Goal: Obtain resource: Download file/media

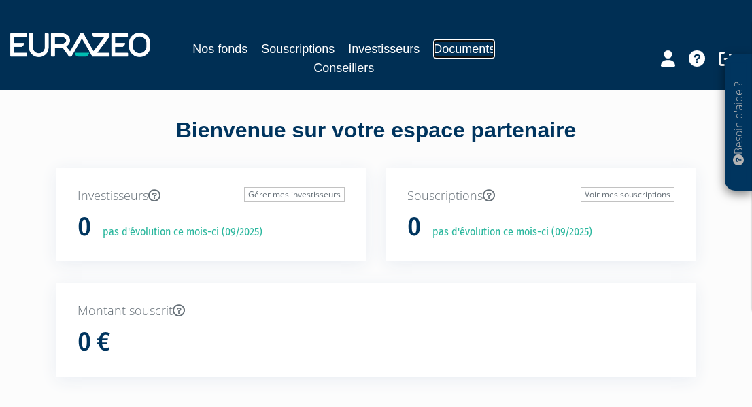
click at [464, 50] on link "Documents" at bounding box center [464, 48] width 62 height 19
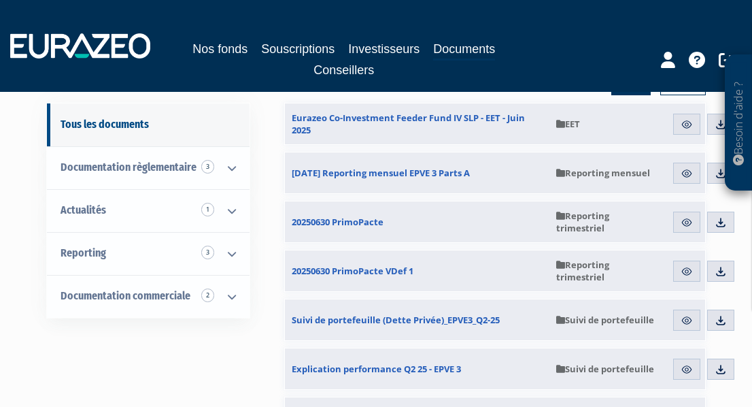
scroll to position [136, 0]
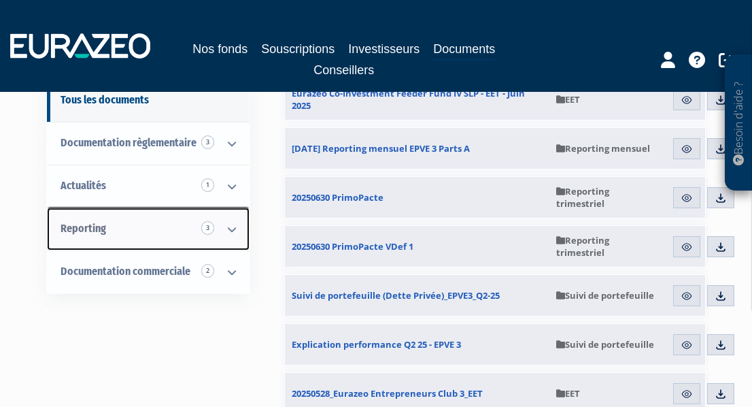
click at [234, 226] on icon at bounding box center [231, 229] width 35 height 42
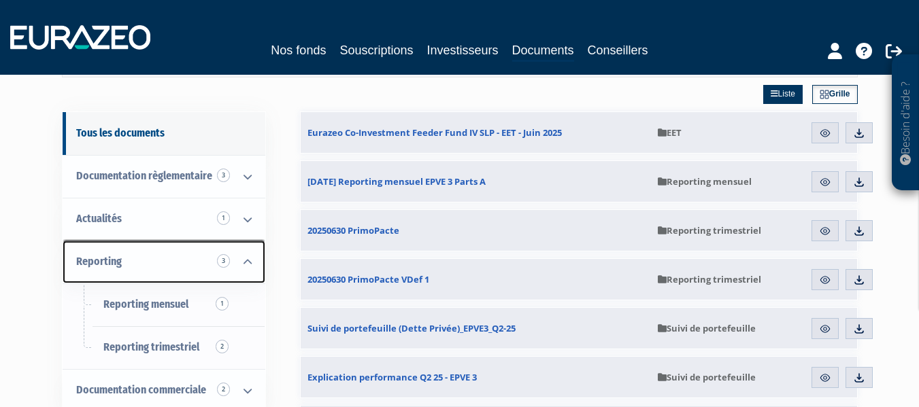
scroll to position [0, 0]
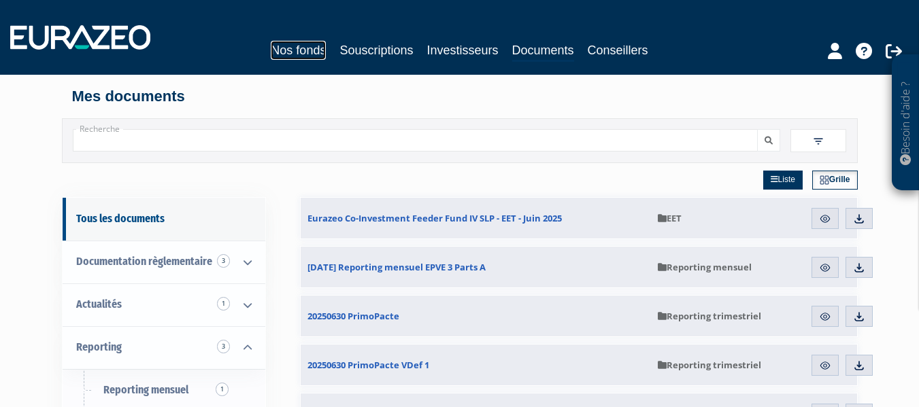
click at [285, 50] on link "Nos fonds" at bounding box center [298, 50] width 55 height 19
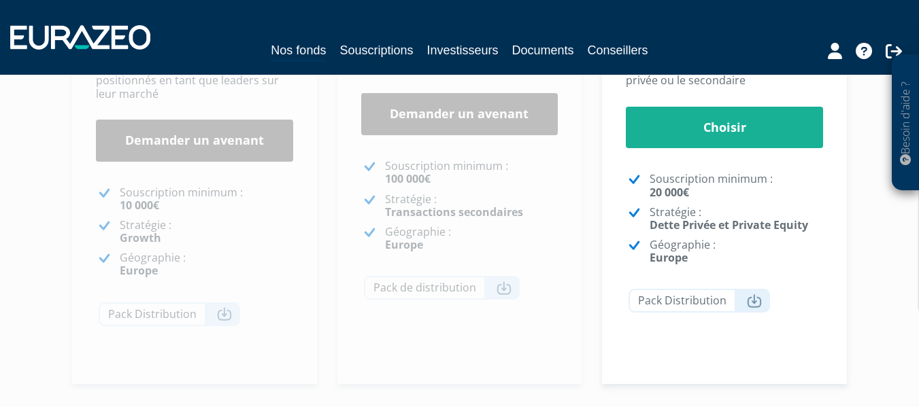
scroll to position [408, 0]
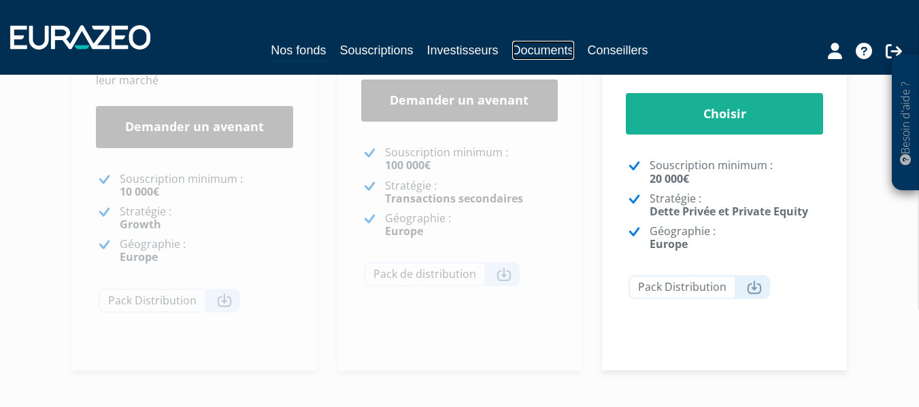
click at [540, 44] on link "Documents" at bounding box center [543, 50] width 62 height 19
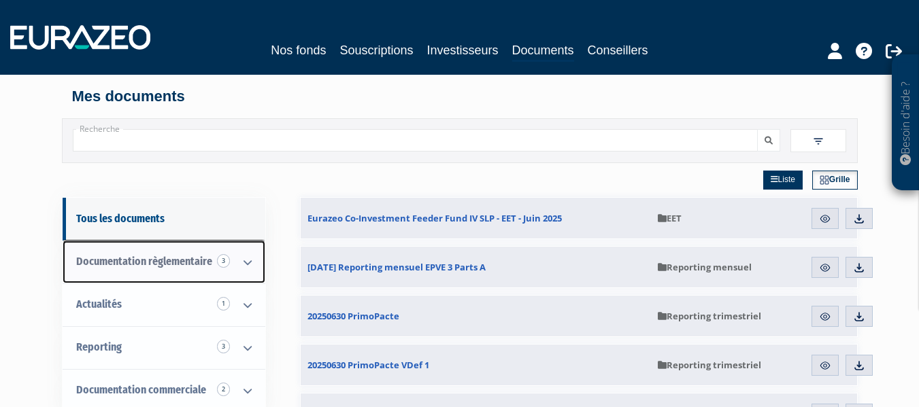
click at [245, 259] on icon at bounding box center [247, 262] width 35 height 42
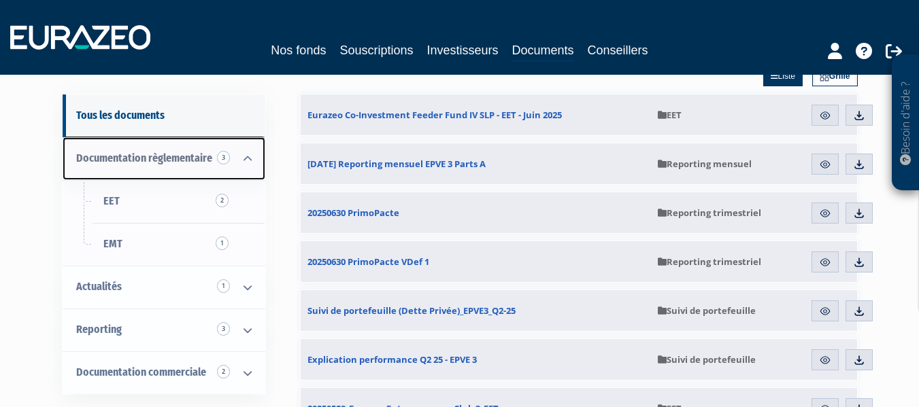
scroll to position [136, 0]
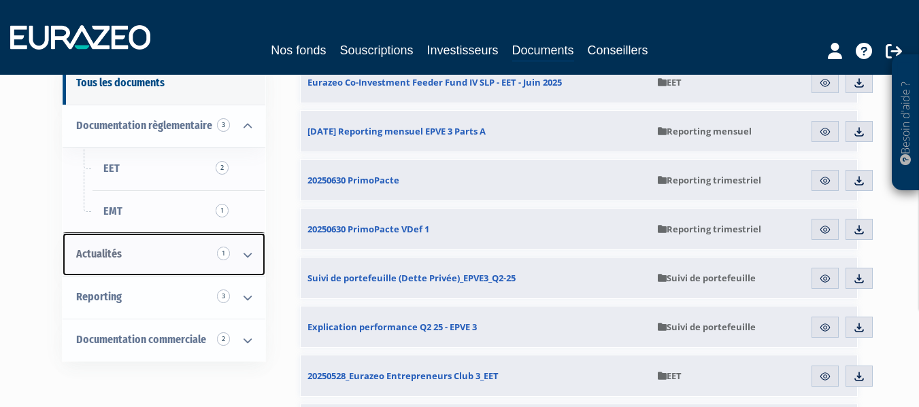
click at [245, 252] on icon at bounding box center [247, 255] width 35 height 42
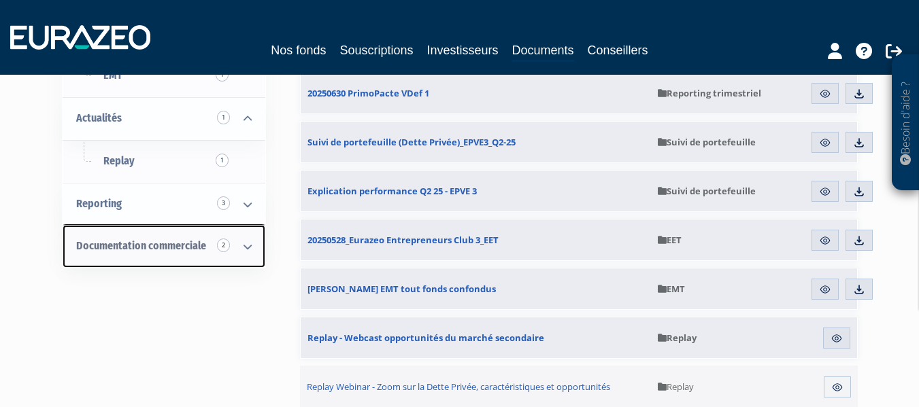
click at [243, 248] on icon at bounding box center [247, 247] width 35 height 42
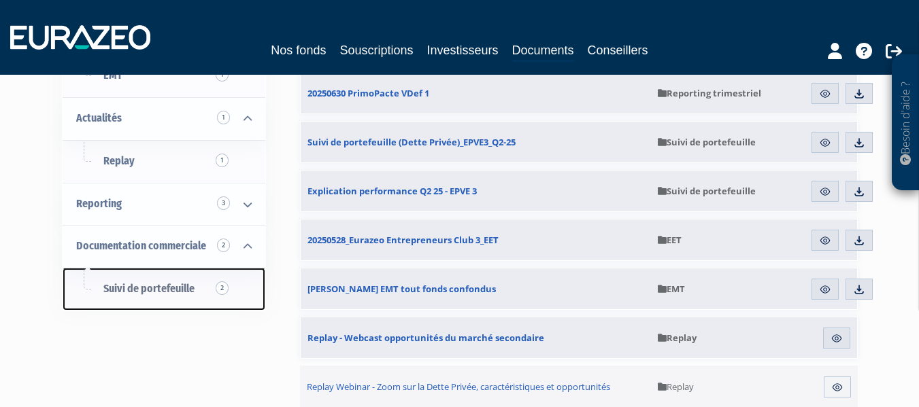
click at [173, 288] on span "Suivi de portefeuille 2" at bounding box center [148, 288] width 91 height 13
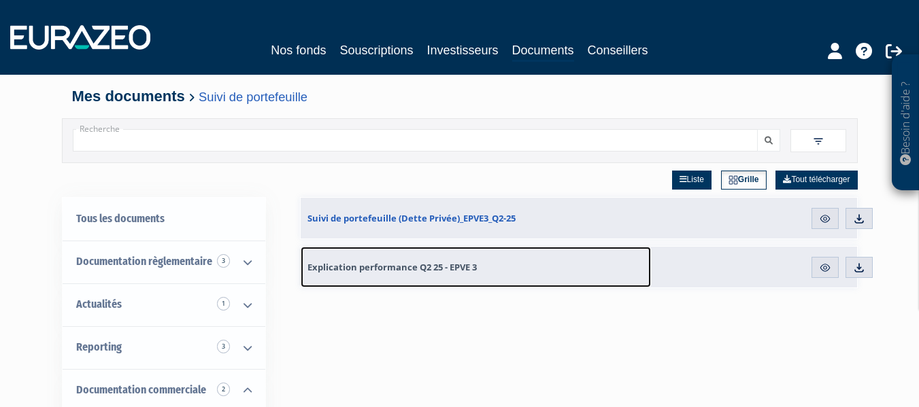
click at [343, 265] on span "Explication performance Q2 25 - EPVE 3" at bounding box center [391, 267] width 169 height 12
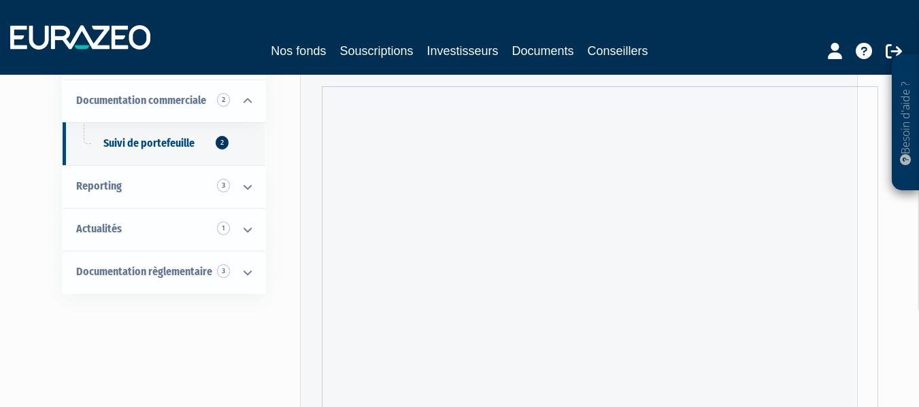
scroll to position [136, 0]
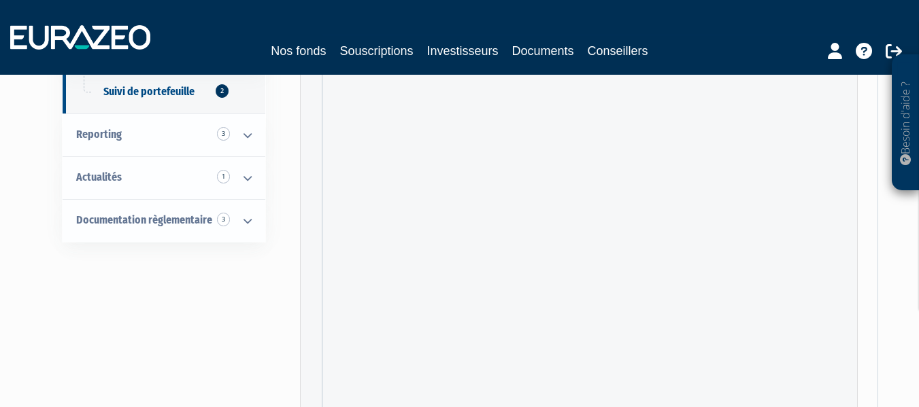
click at [887, 165] on div "Besoin d'aide ? × J'ai besoin d'aide Si vous avez une question à propos du fonc…" at bounding box center [459, 195] width 919 height 663
click at [265, 44] on div "Nos fonds Souscriptions Investisseurs Documents Conseillers" at bounding box center [459, 50] width 613 height 19
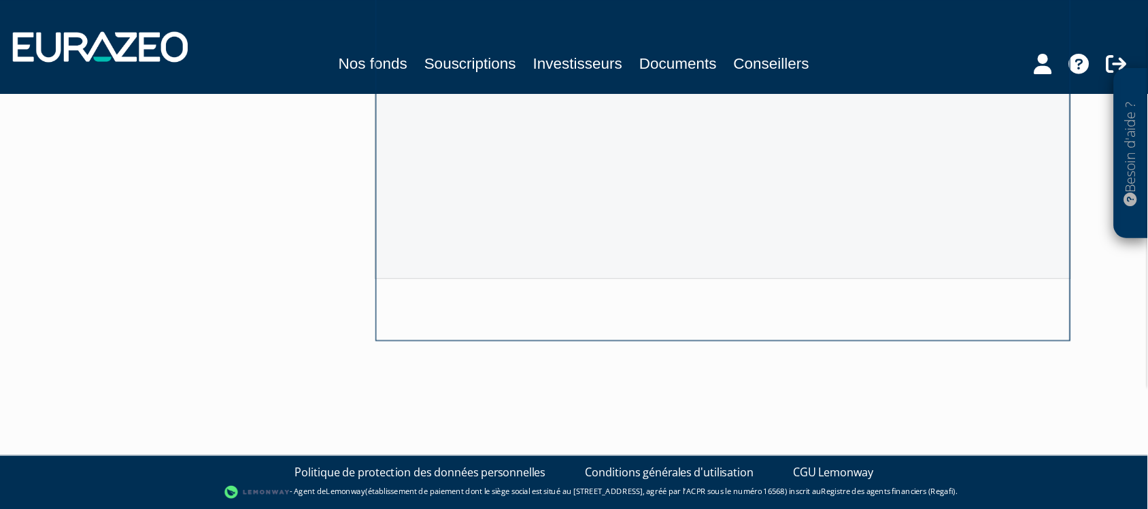
scroll to position [253, 0]
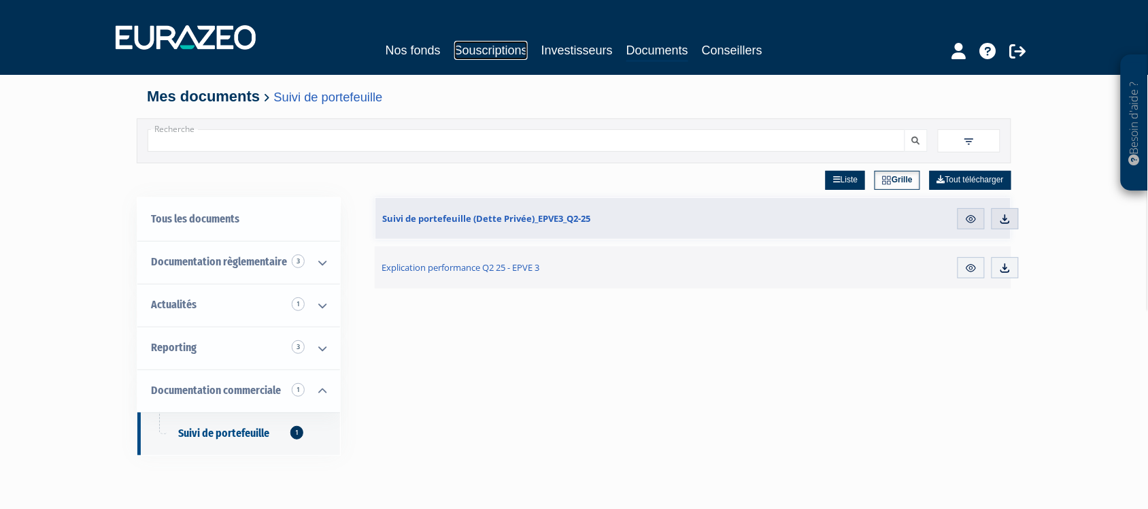
click at [498, 52] on link "Souscriptions" at bounding box center [490, 50] width 73 height 19
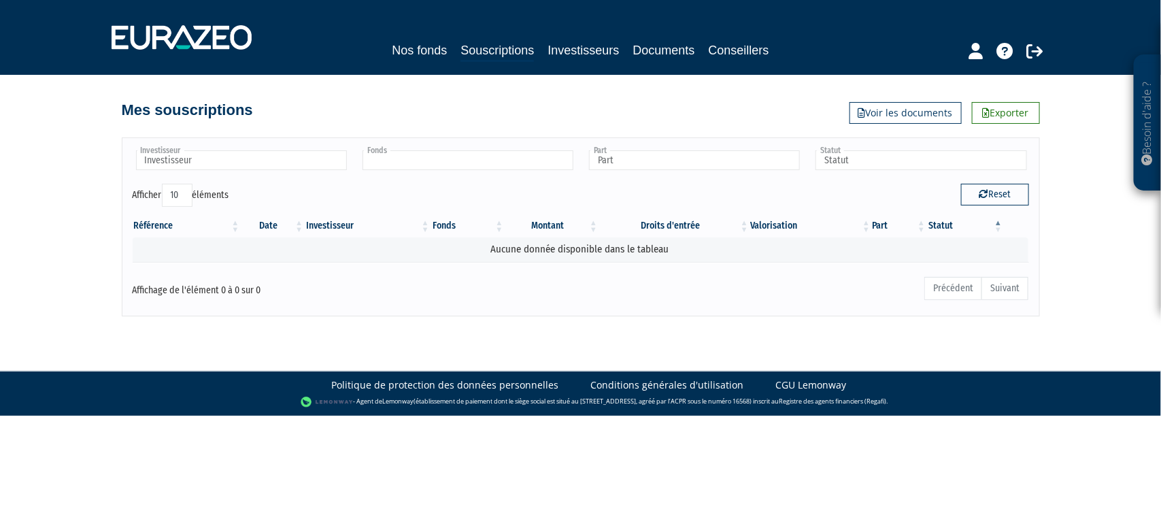
click at [443, 164] on input "text" at bounding box center [467, 160] width 211 height 20
click at [562, 55] on link "Investisseurs" at bounding box center [582, 50] width 71 height 19
type input "Fonds"
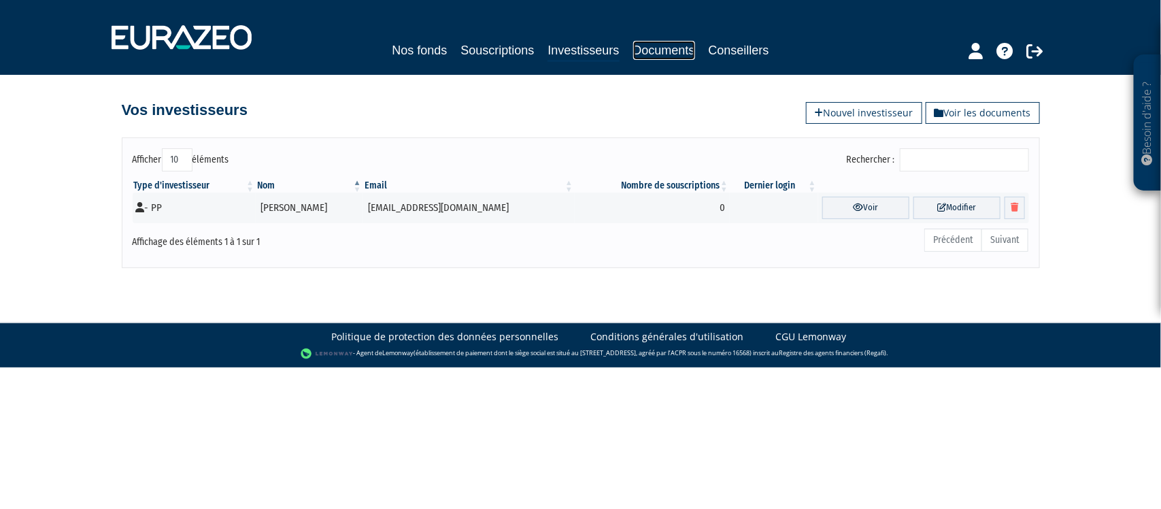
click at [663, 49] on link "Documents" at bounding box center [664, 50] width 62 height 19
